Goal: Find specific page/section: Find specific page/section

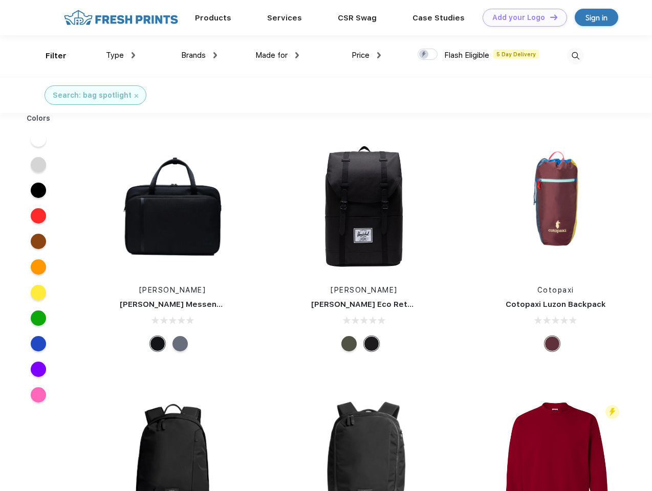
click at [521, 17] on link "Add your Logo Design Tool" at bounding box center [525, 18] width 84 height 18
click at [0, 0] on div "Design Tool" at bounding box center [0, 0] width 0 height 0
click at [549, 17] on link "Add your Logo Design Tool" at bounding box center [525, 18] width 84 height 18
click at [49, 56] on div "Filter" at bounding box center [56, 56] width 21 height 12
click at [121, 55] on span "Type" at bounding box center [115, 55] width 18 height 9
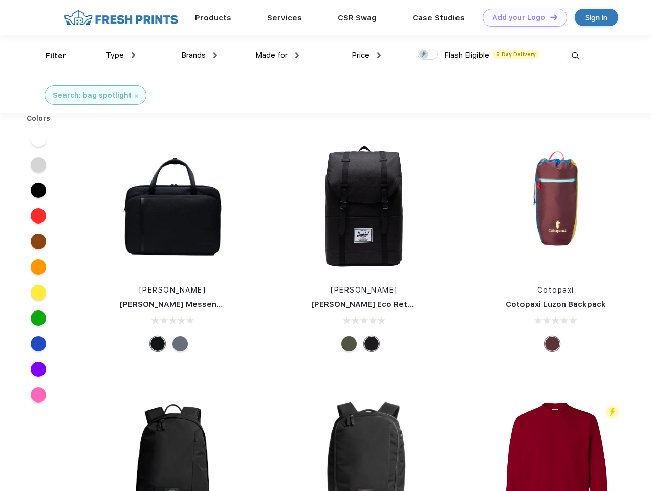
click at [199, 55] on span "Brands" at bounding box center [193, 55] width 25 height 9
click at [277, 55] on span "Made for" at bounding box center [271, 55] width 32 height 9
click at [366, 55] on span "Price" at bounding box center [361, 55] width 18 height 9
click at [428, 55] on div at bounding box center [428, 54] width 20 height 11
click at [424, 55] on input "checkbox" at bounding box center [421, 51] width 7 height 7
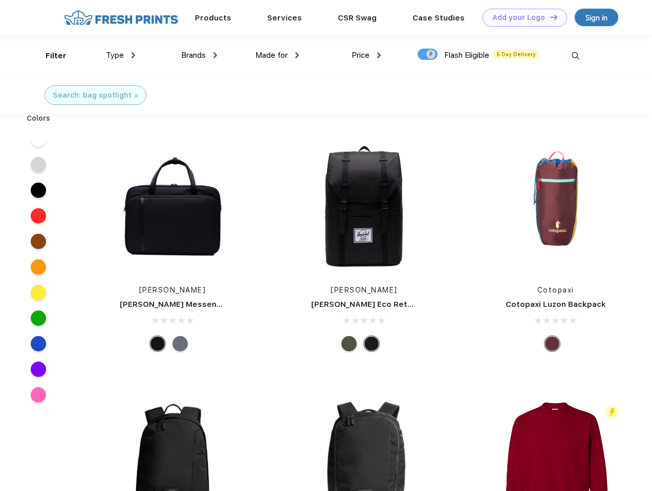
click at [575, 56] on img at bounding box center [575, 56] width 17 height 17
